Goal: Download file/media

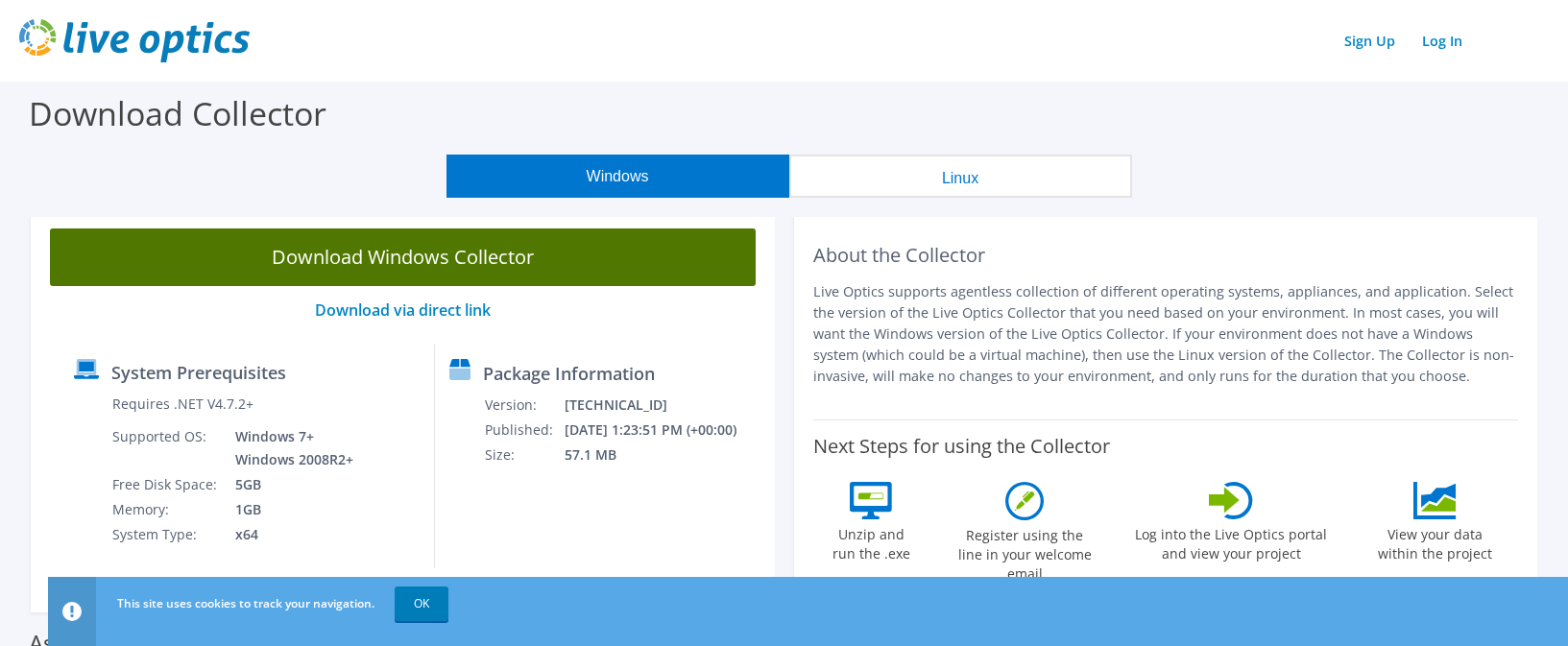
click at [458, 258] on link "Download Windows Collector" at bounding box center [402, 258] width 706 height 58
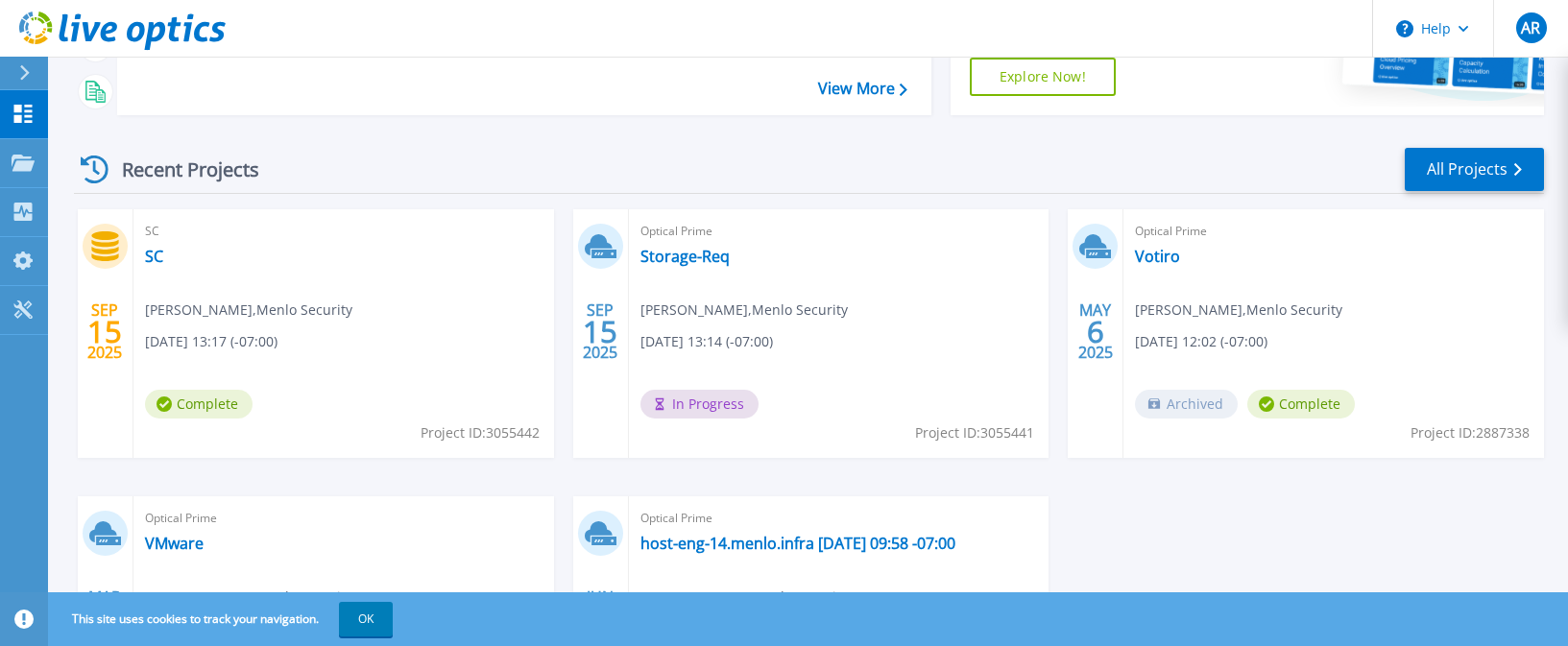
scroll to position [384, 0]
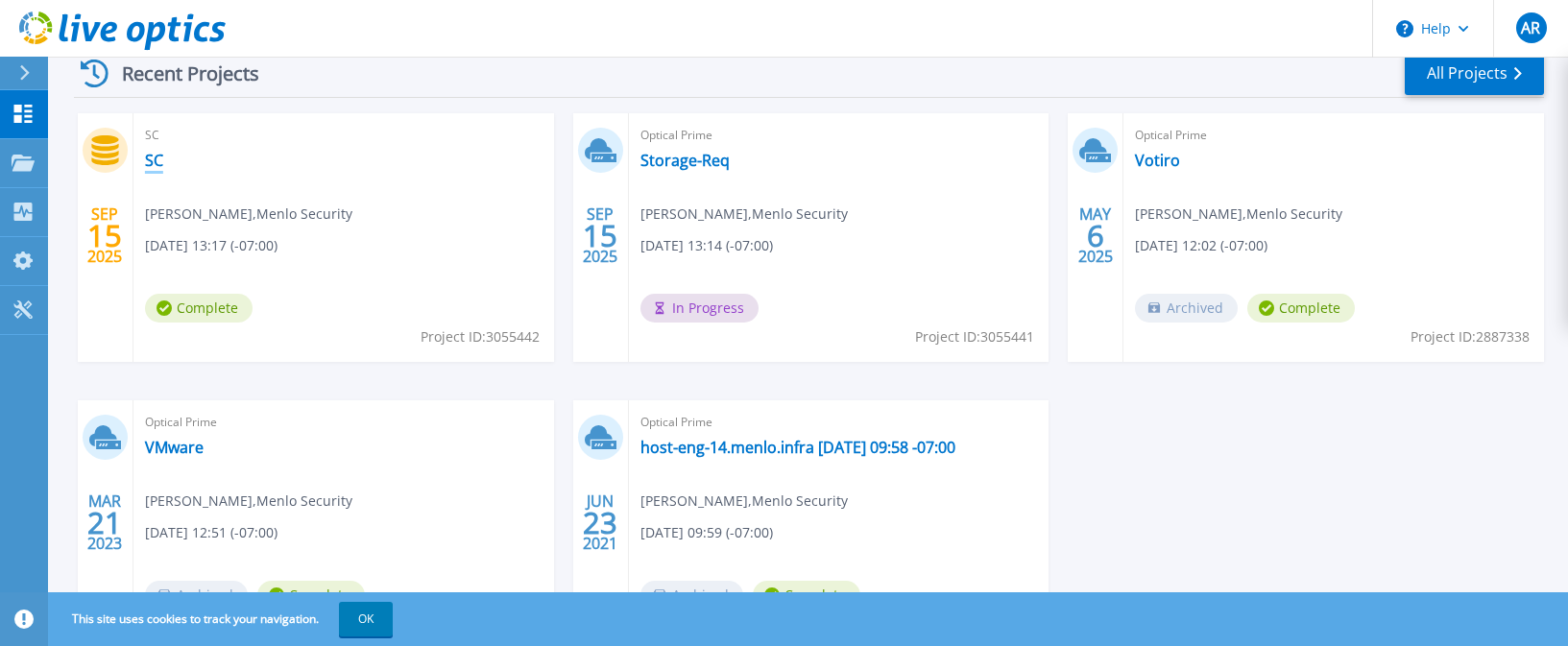
click at [152, 162] on link "SC" at bounding box center [154, 160] width 18 height 19
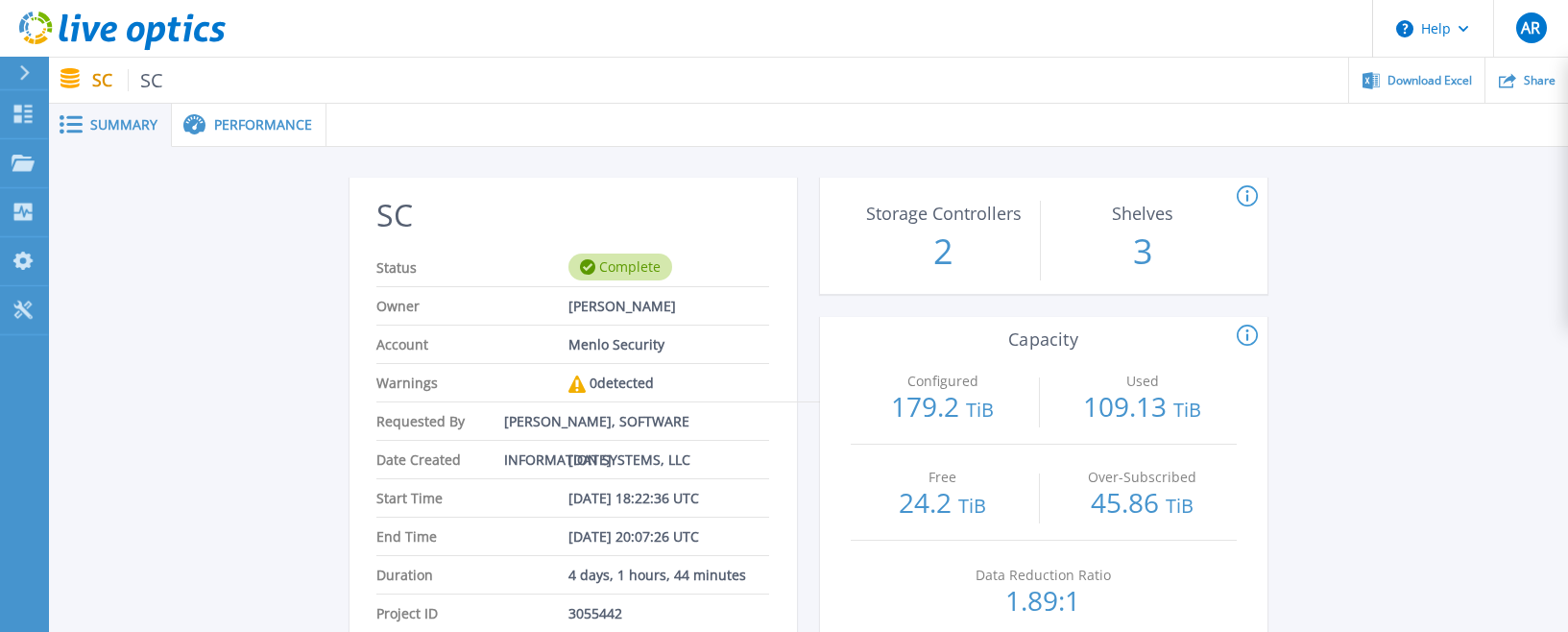
click at [252, 128] on span "Performance" at bounding box center [262, 124] width 98 height 13
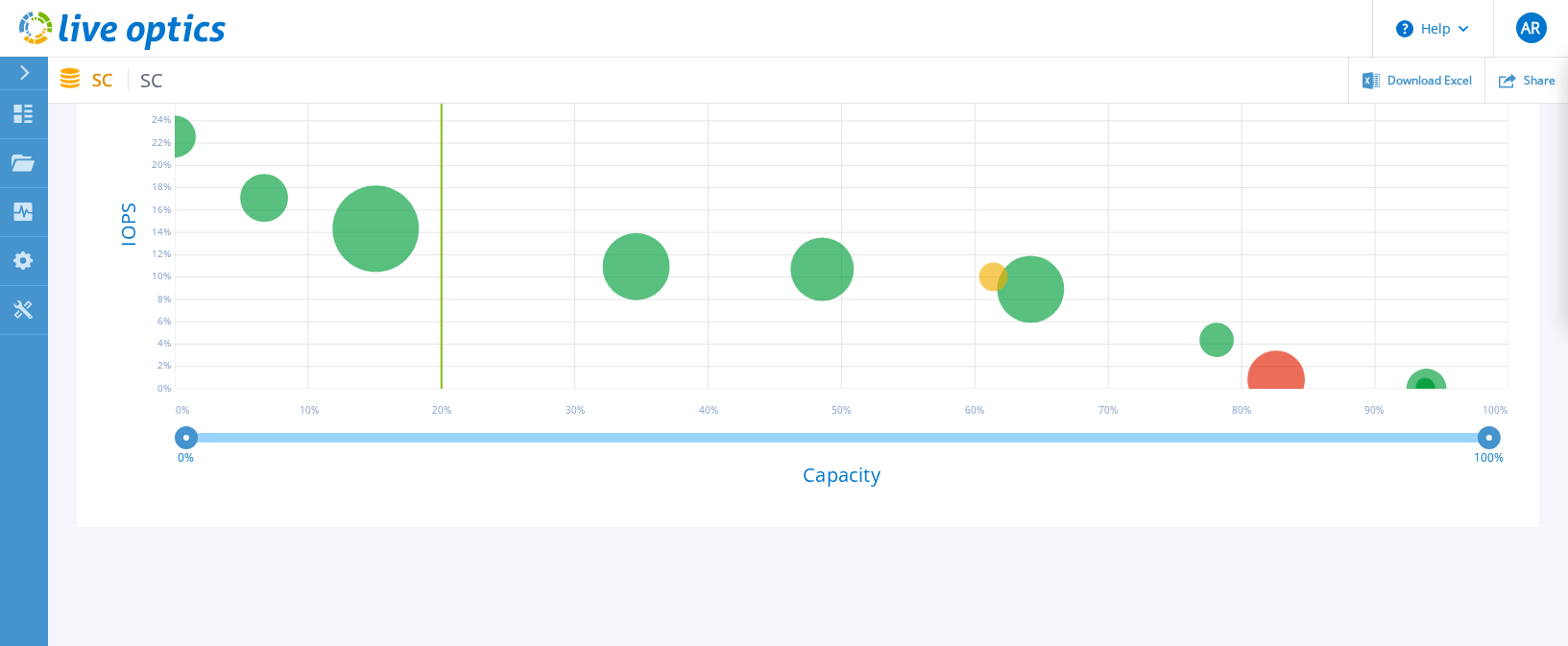
scroll to position [384, 0]
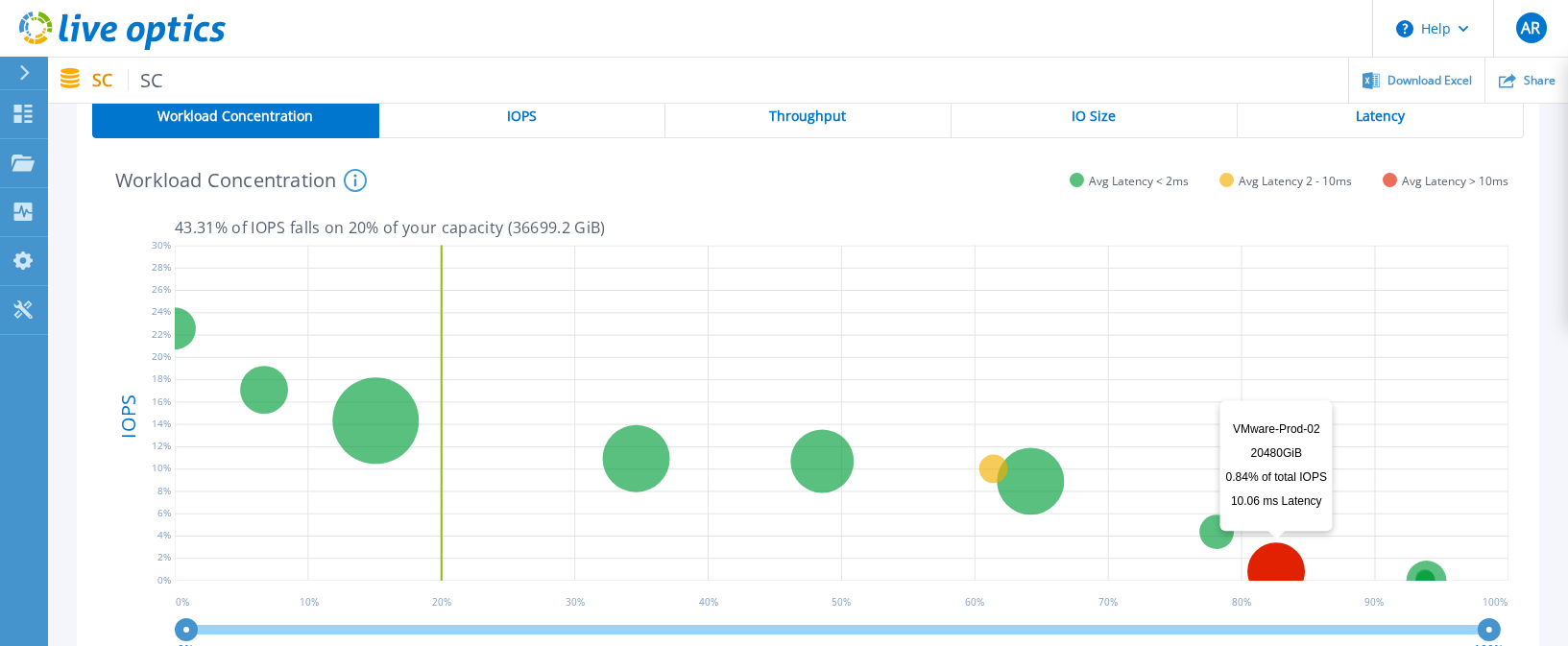
click at [1278, 564] on circle at bounding box center [1276, 572] width 58 height 58
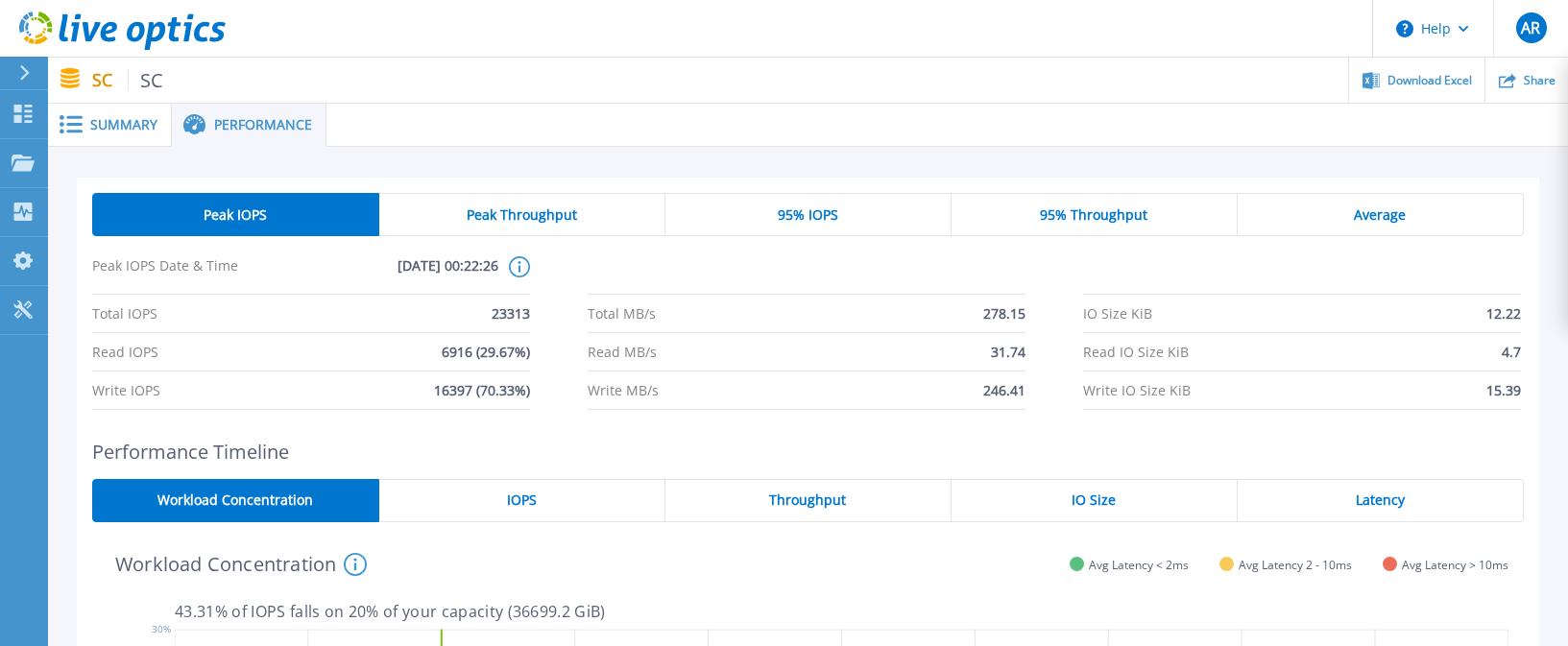
click at [1417, 190] on div "Peak IOPS Peak Throughput 95% IOPS 95% Throughput Average Peak IOPS Date & Time…" at bounding box center [807, 302] width 1462 height 248
click at [1422, 214] on div "Average" at bounding box center [1380, 214] width 286 height 43
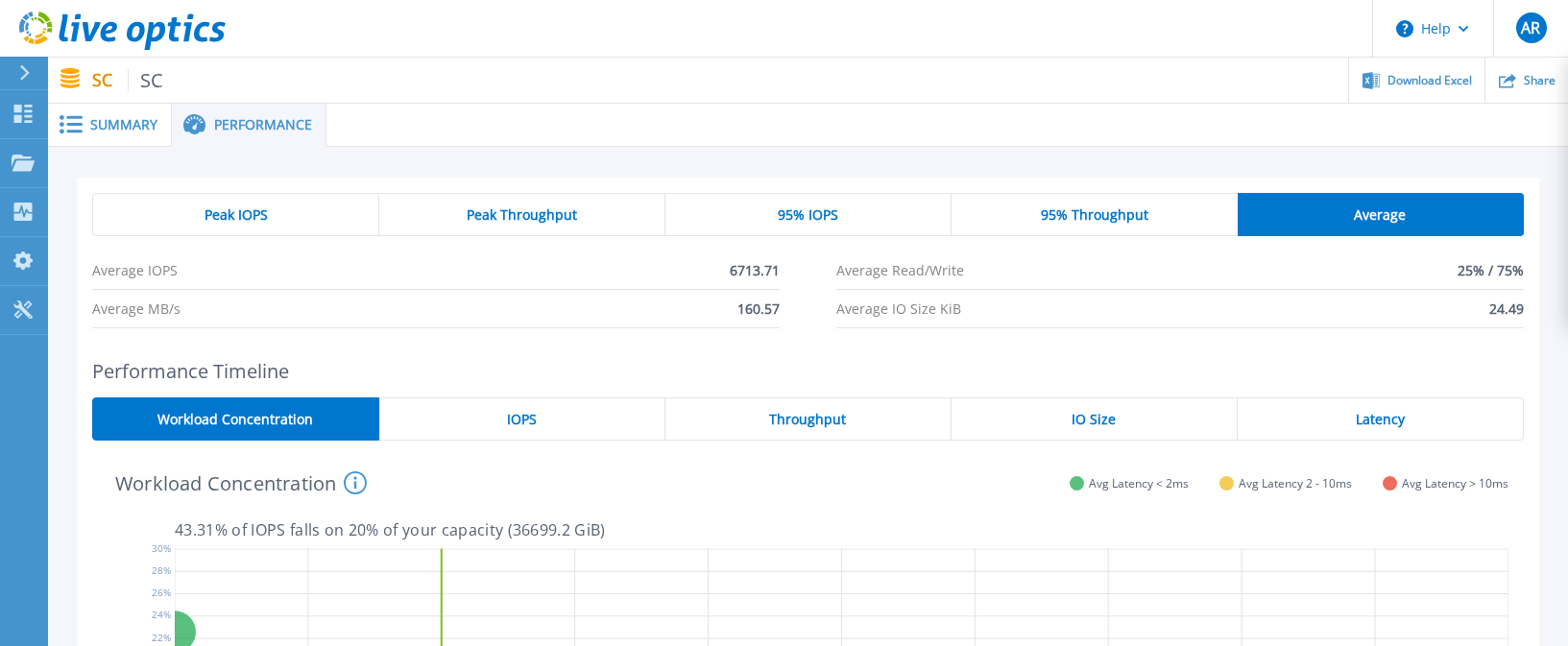
click at [1205, 206] on div "95% Throughput" at bounding box center [1094, 214] width 285 height 43
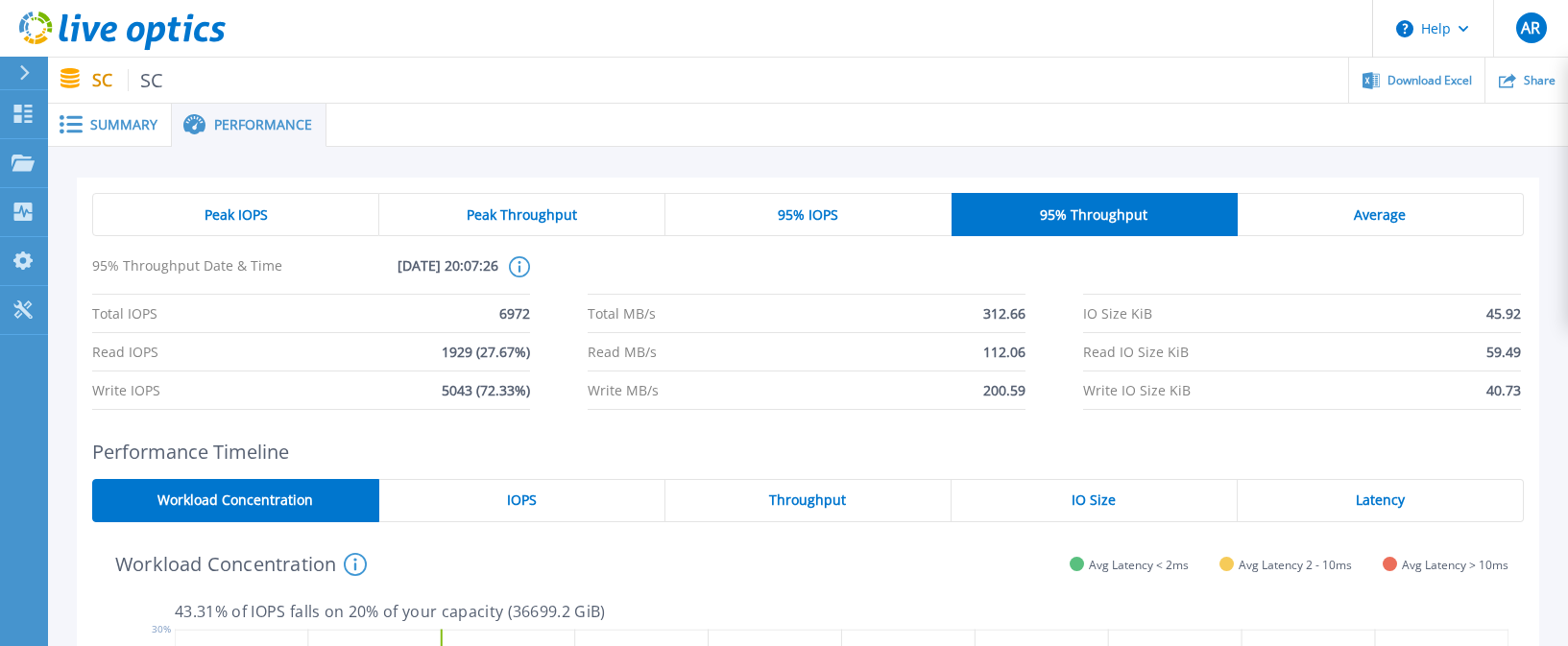
click at [909, 205] on div "95% IOPS" at bounding box center [808, 214] width 285 height 43
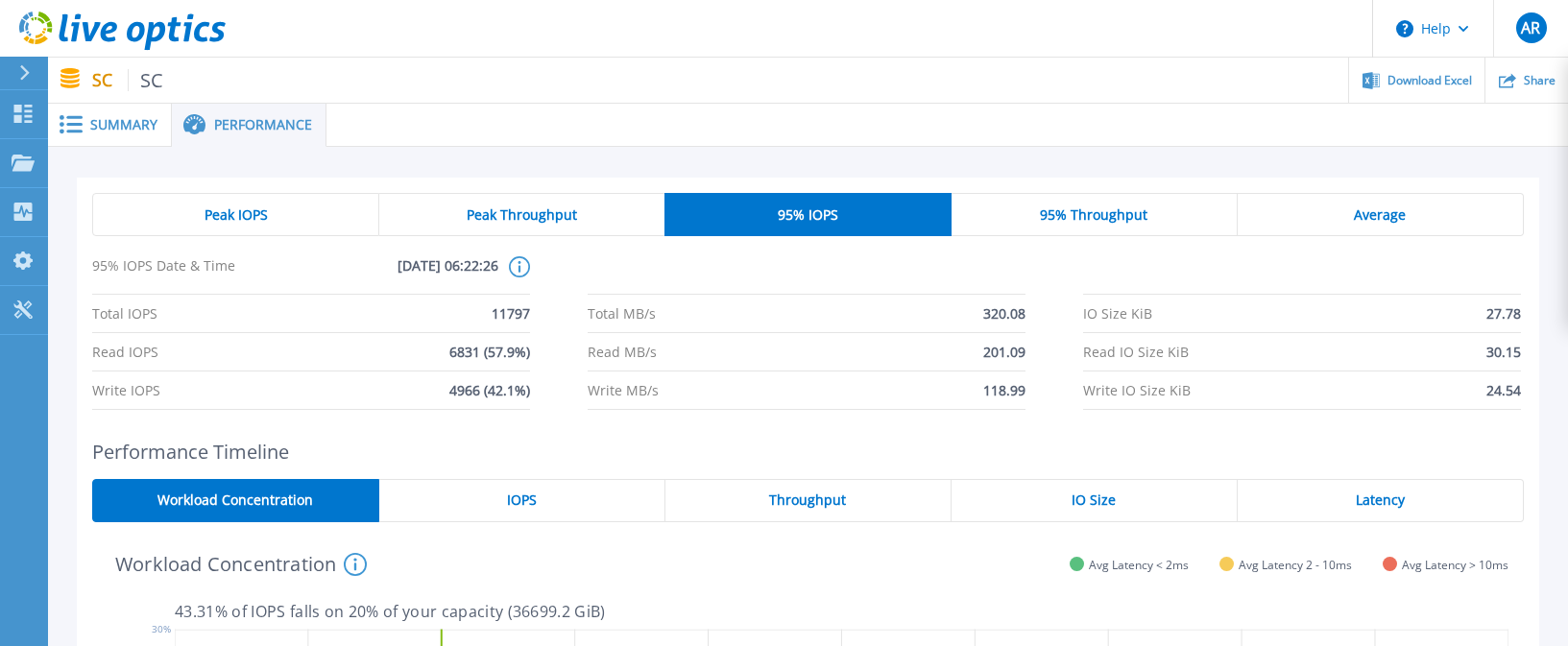
click at [633, 205] on div "Peak Throughput" at bounding box center [522, 214] width 285 height 43
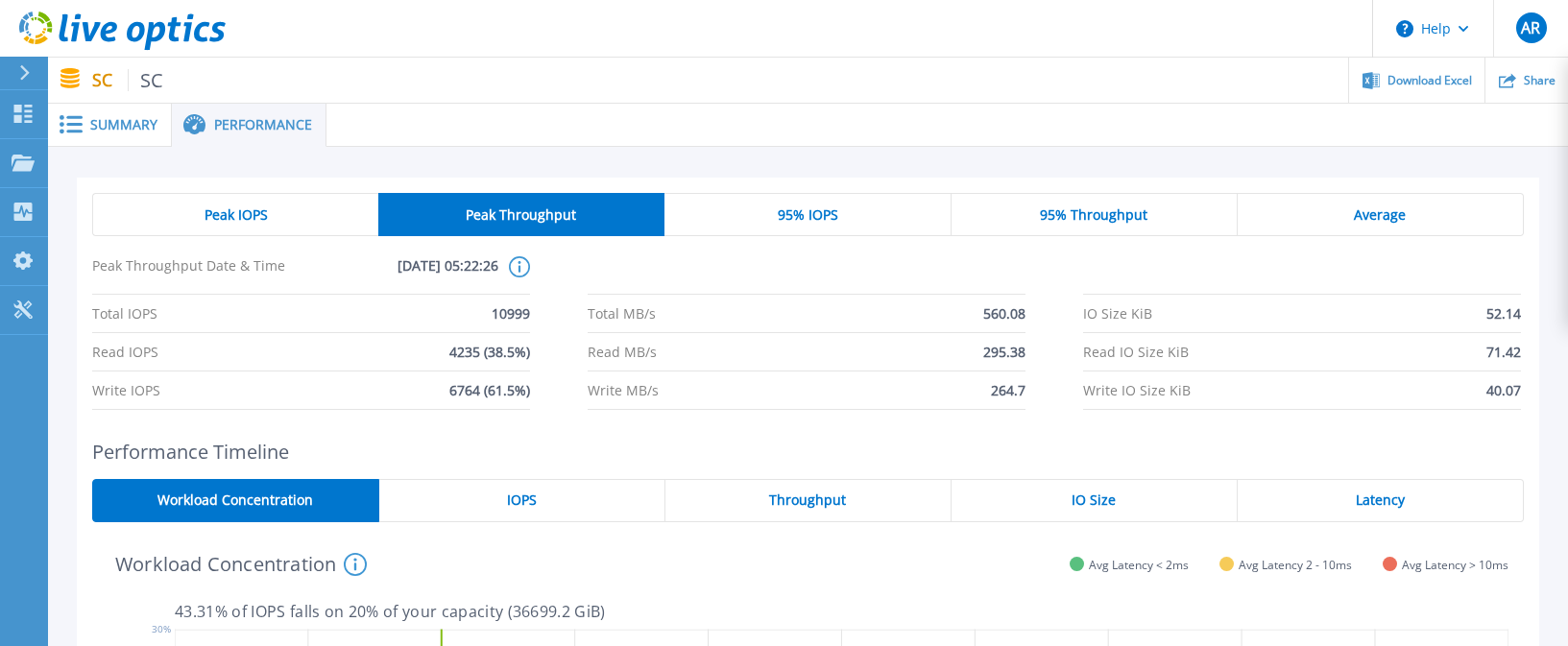
click at [309, 202] on div "Peak IOPS" at bounding box center [235, 214] width 286 height 43
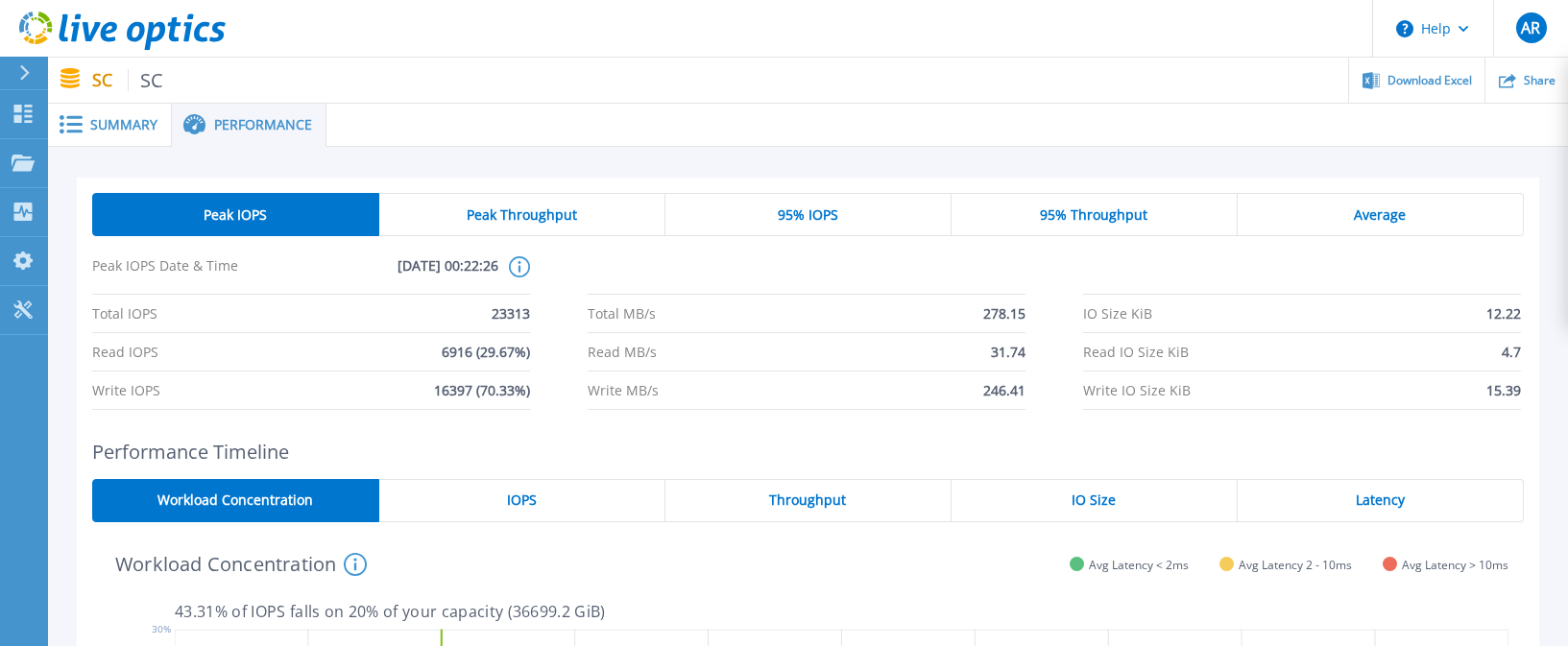
click at [131, 127] on span "Summary" at bounding box center [123, 124] width 67 height 13
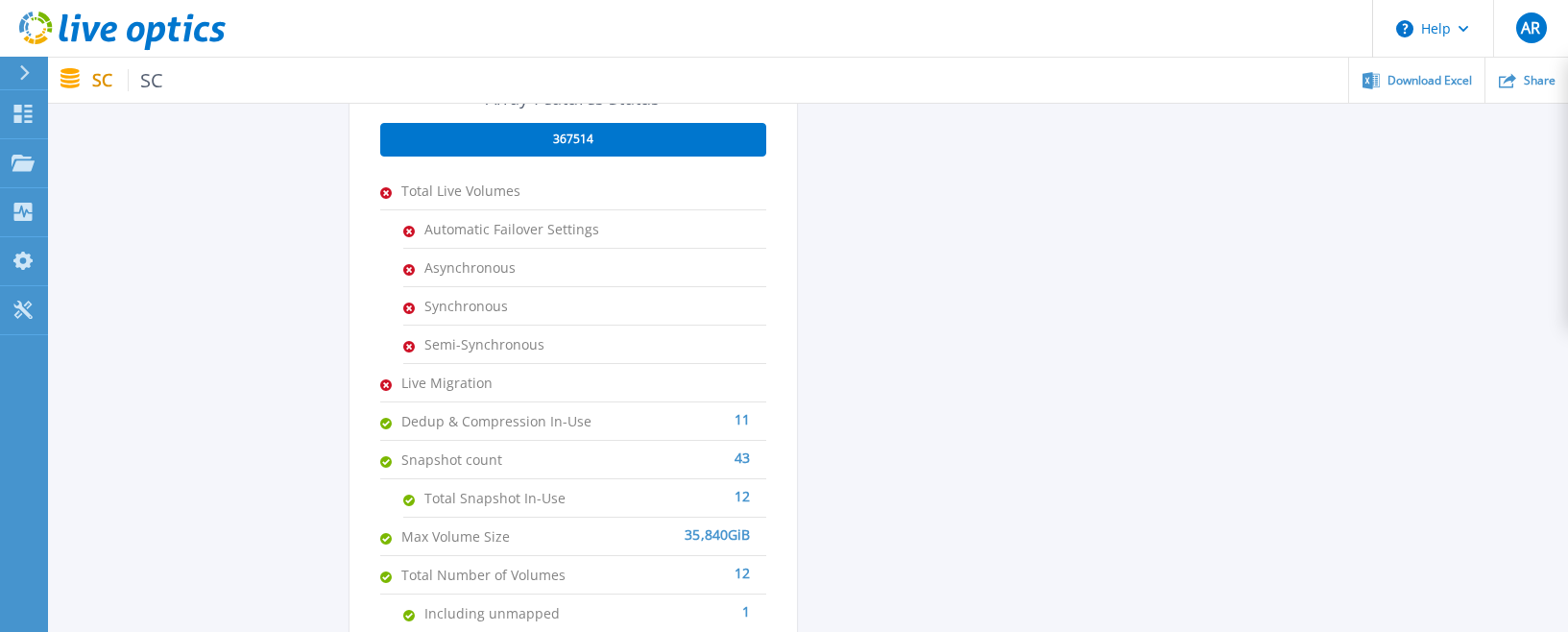
scroll to position [1405, 0]
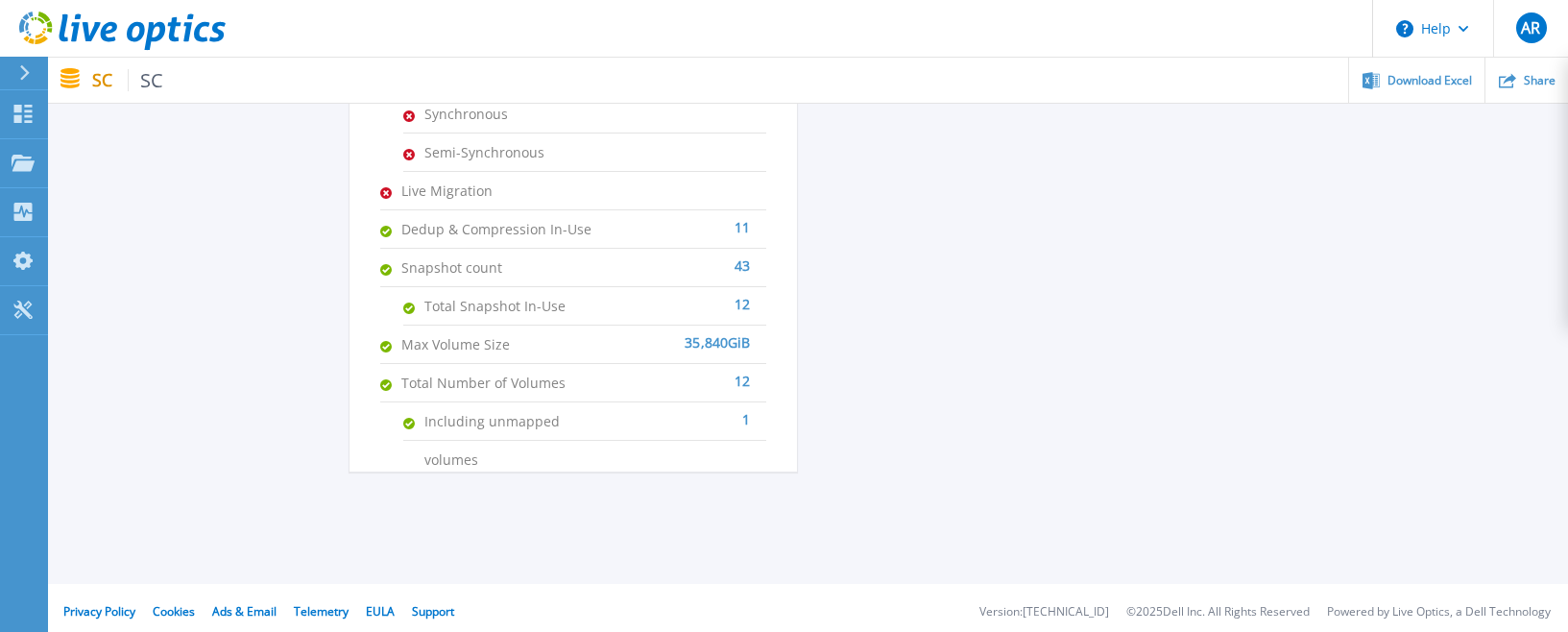
click at [741, 230] on div "11" at bounding box center [672, 220] width 158 height 19
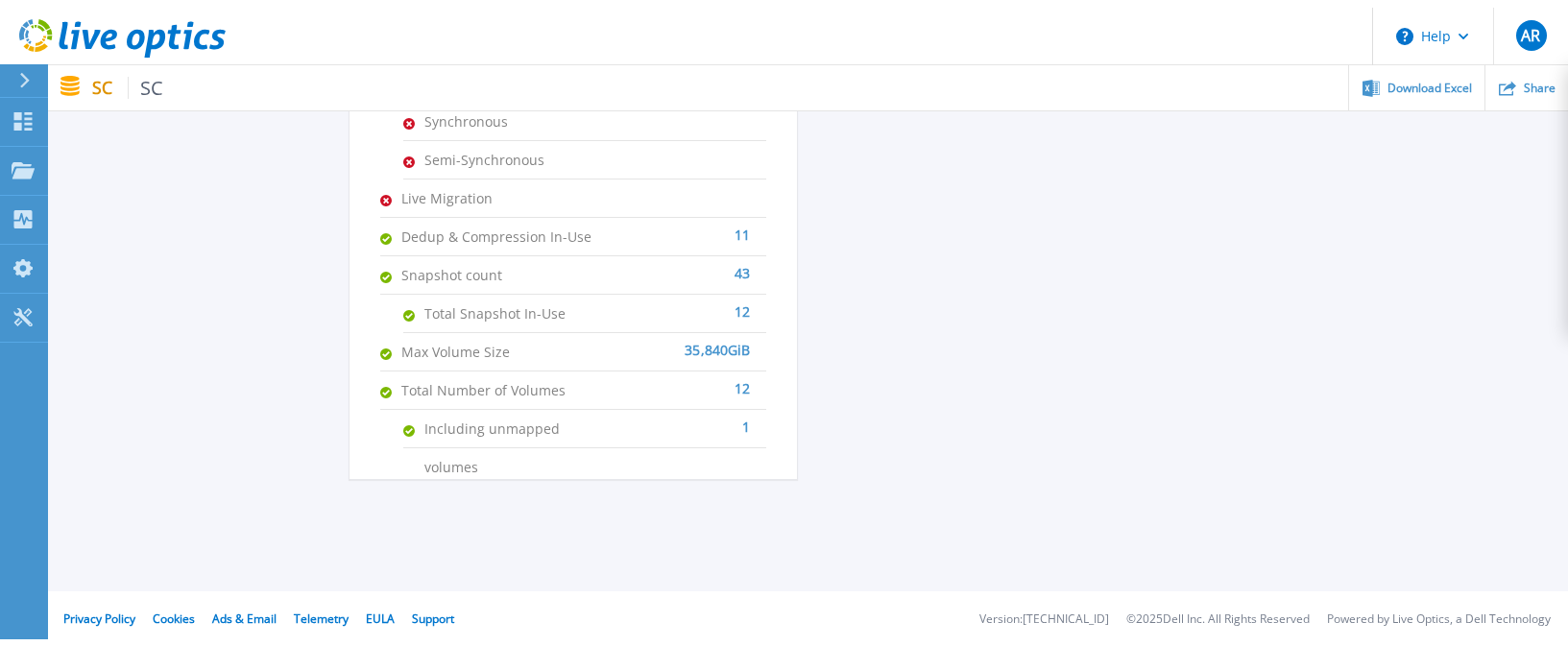
scroll to position [0, 0]
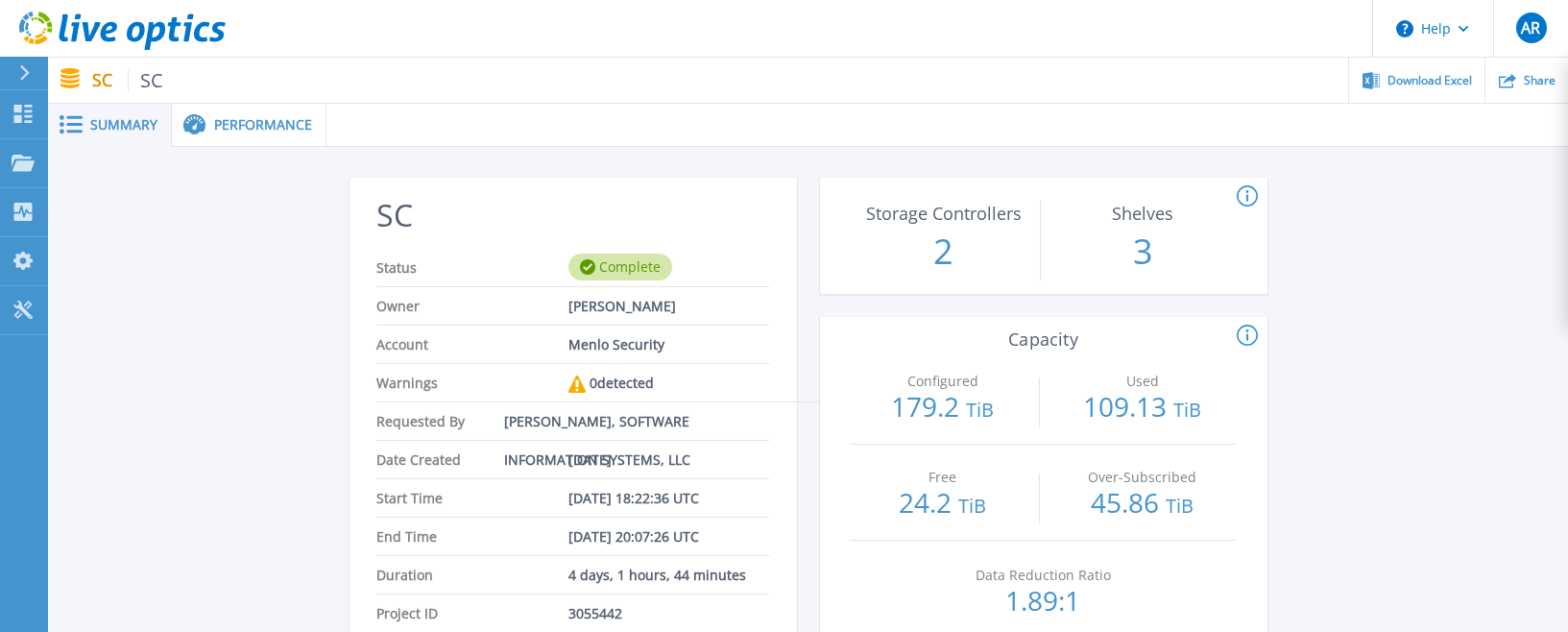
click at [268, 111] on div "Performance" at bounding box center [249, 125] width 155 height 43
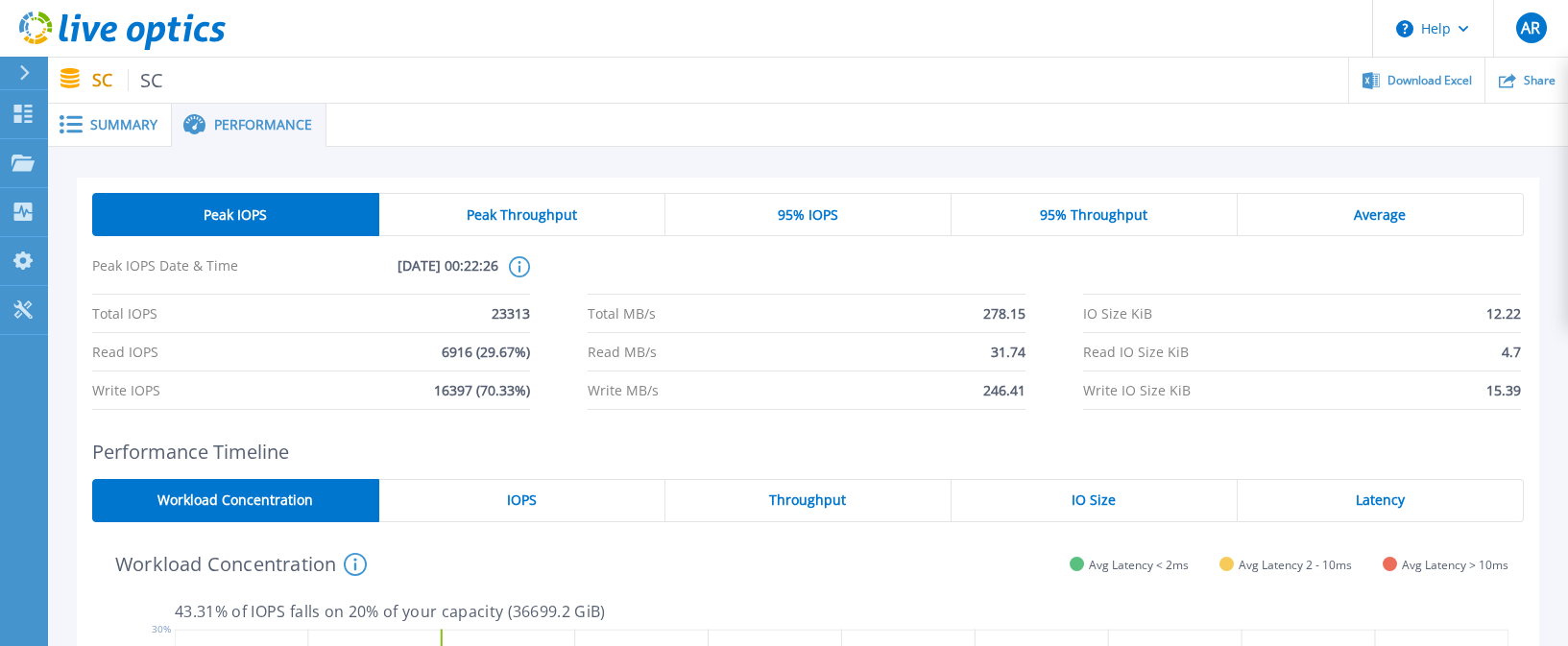
click at [78, 118] on rect at bounding box center [74, 117] width 16 height 3
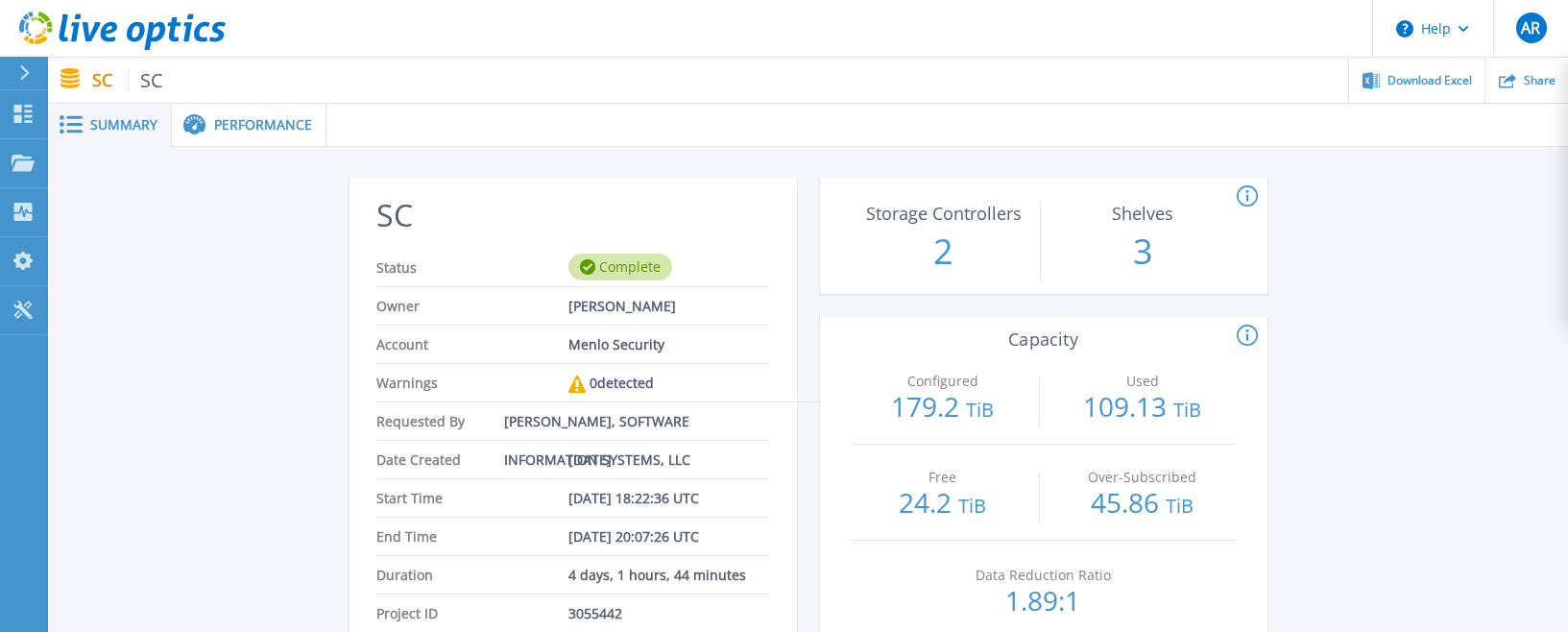
scroll to position [192, 0]
